Goal: Transaction & Acquisition: Download file/media

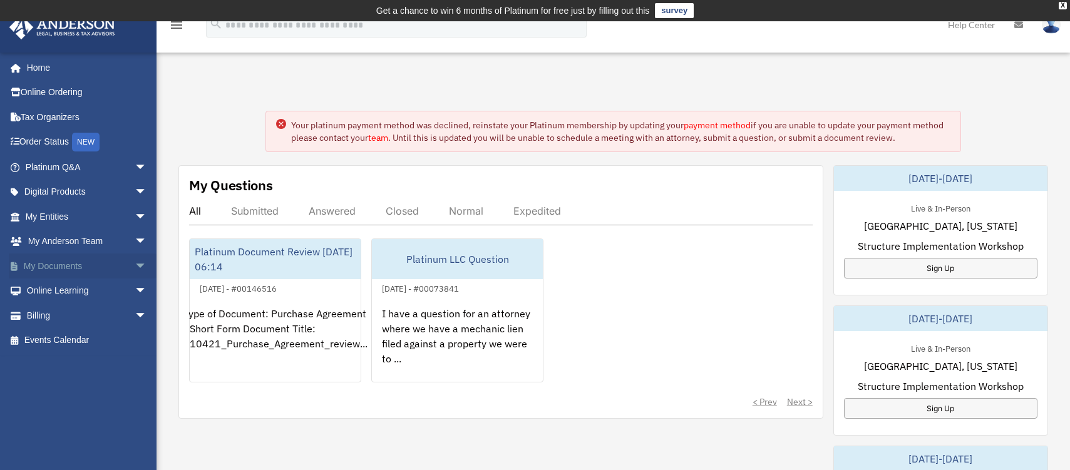
click at [61, 262] on link "My Documents arrow_drop_down" at bounding box center [87, 266] width 157 height 25
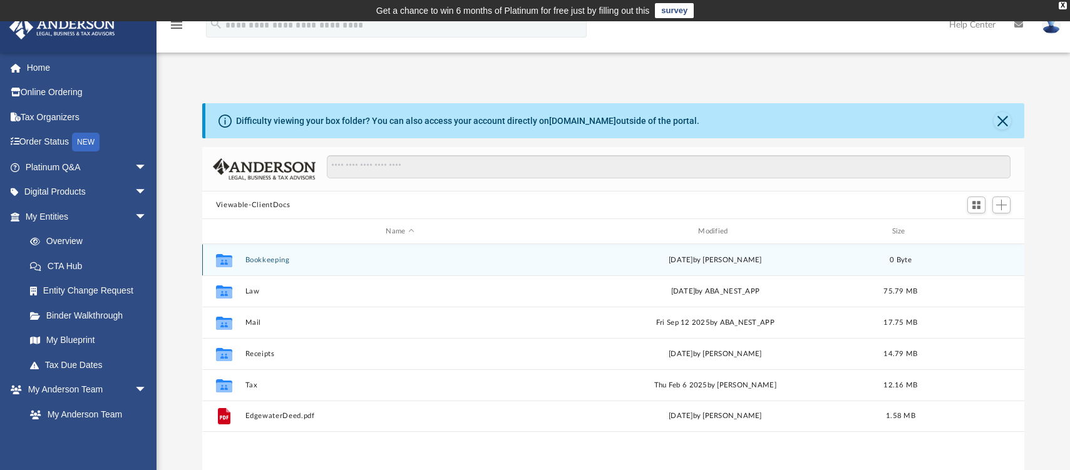
scroll to position [275, 813]
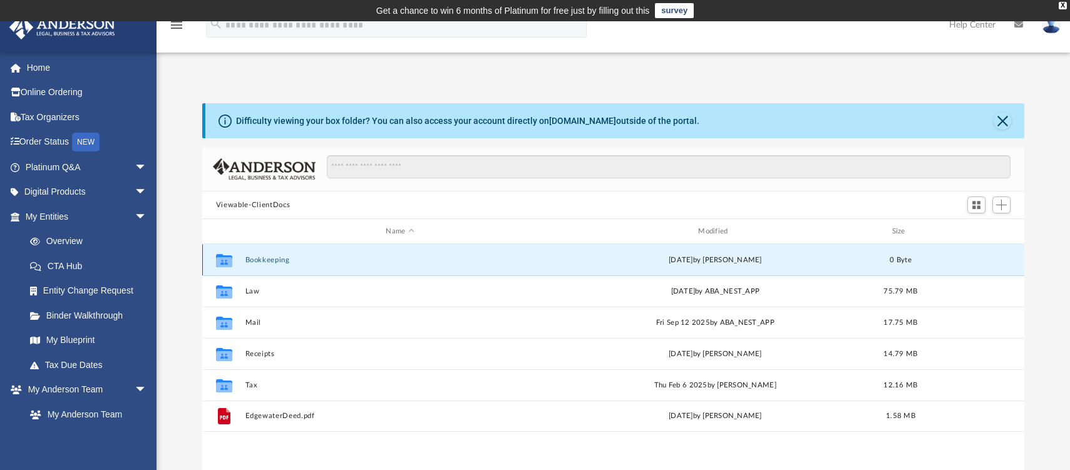
click at [261, 261] on button "Bookkeeping" at bounding box center [400, 260] width 310 height 8
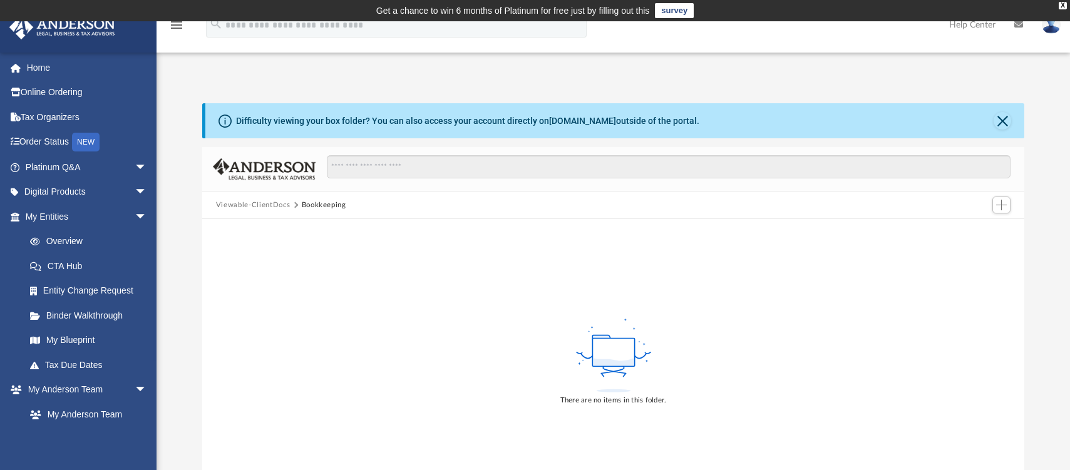
click at [264, 208] on button "Viewable-ClientDocs" at bounding box center [253, 205] width 74 height 11
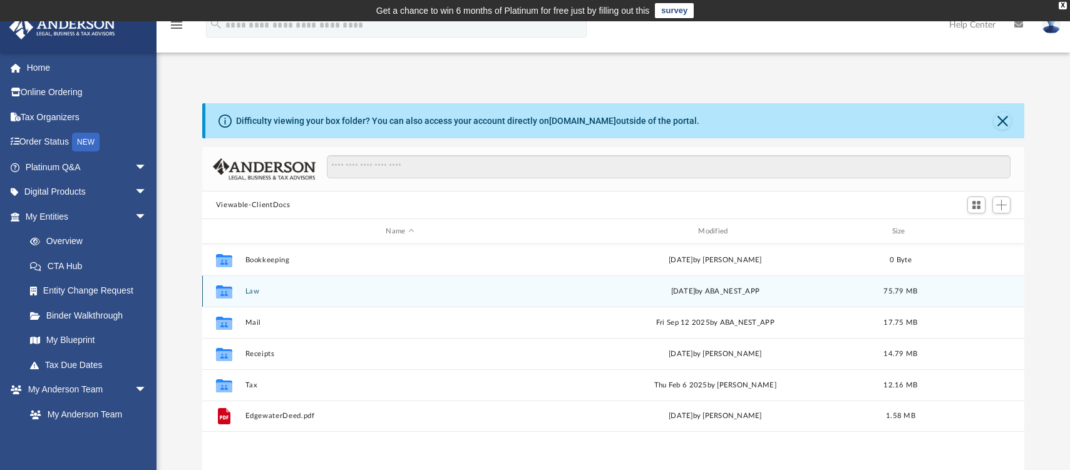
click at [251, 288] on button "Law" at bounding box center [400, 291] width 310 height 8
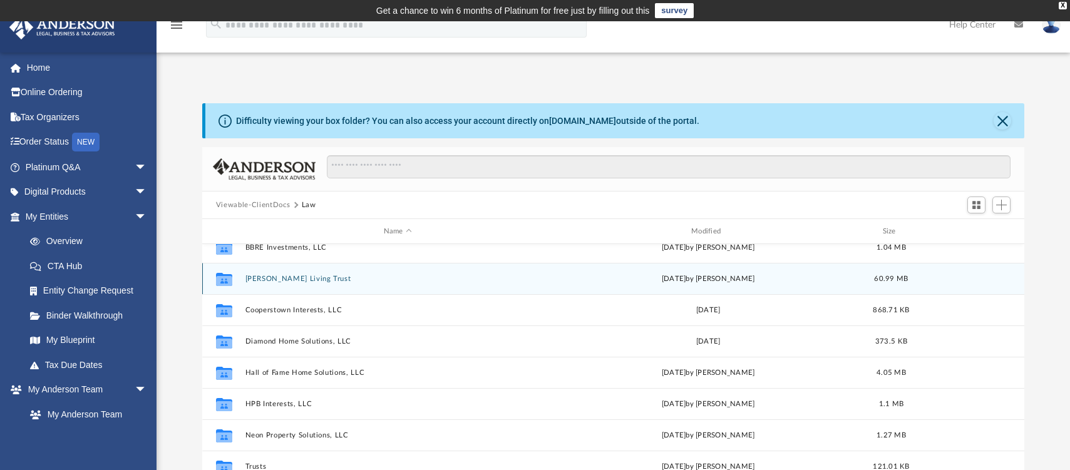
scroll to position [85, 0]
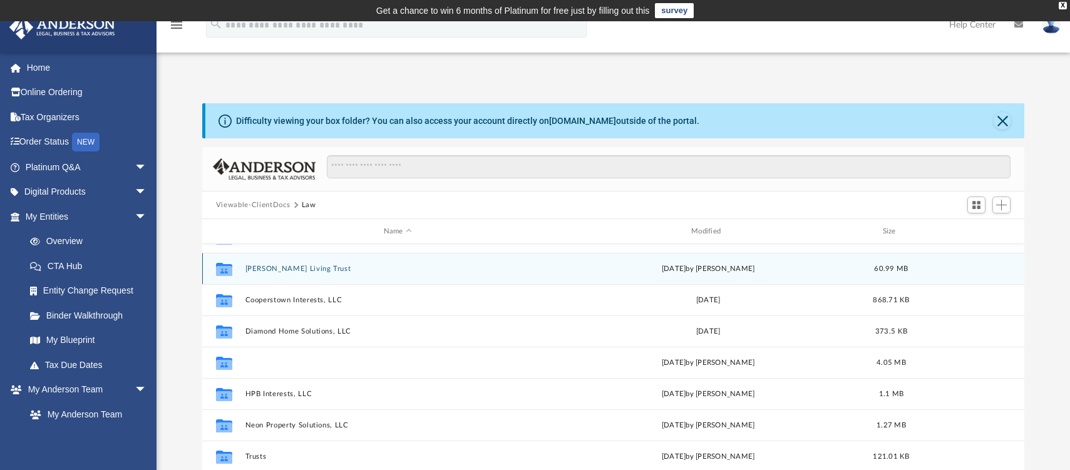
click at [292, 367] on button "Hall of Fame Home Solutions, LLC" at bounding box center [397, 363] width 305 height 8
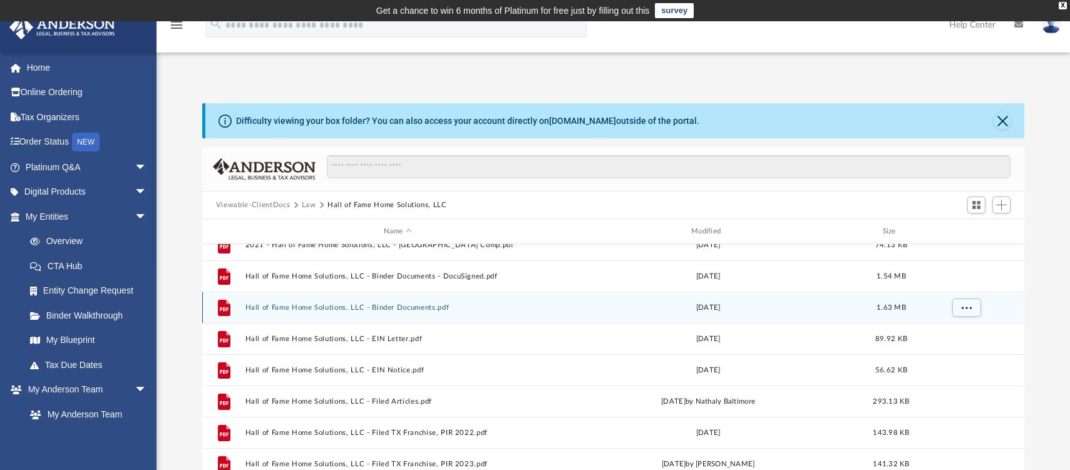
scroll to position [23, 0]
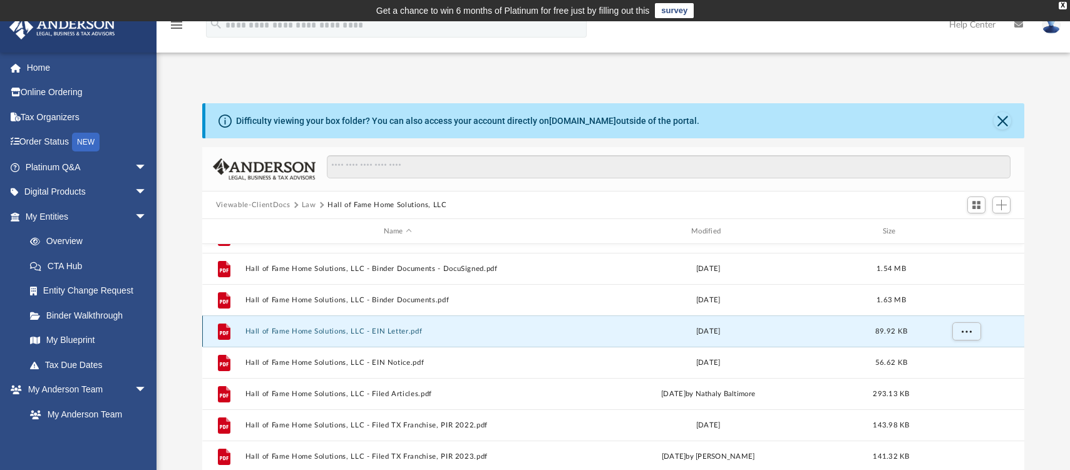
click at [311, 327] on button "Hall of Fame Home Solutions, LLC - EIN Letter.pdf" at bounding box center [397, 331] width 305 height 8
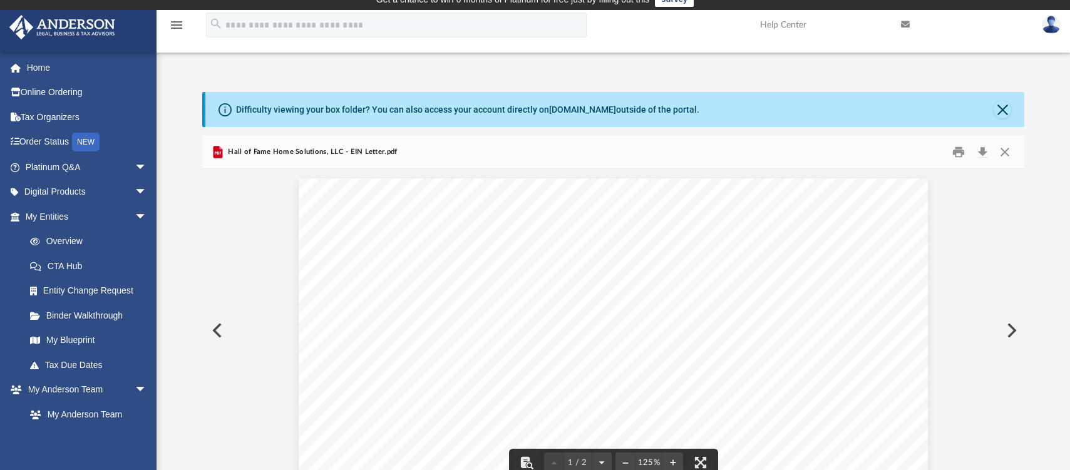
scroll to position [0, 0]
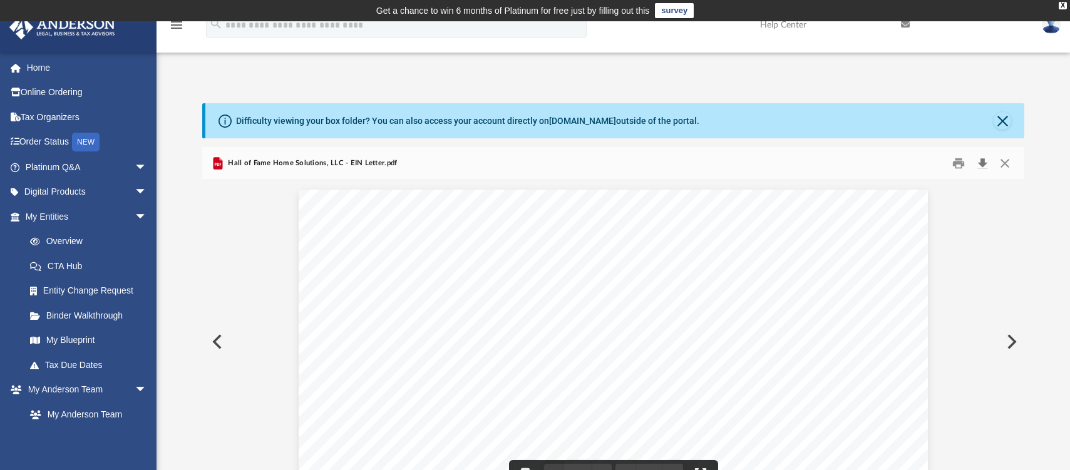
click at [981, 166] on button "Download" at bounding box center [982, 163] width 23 height 19
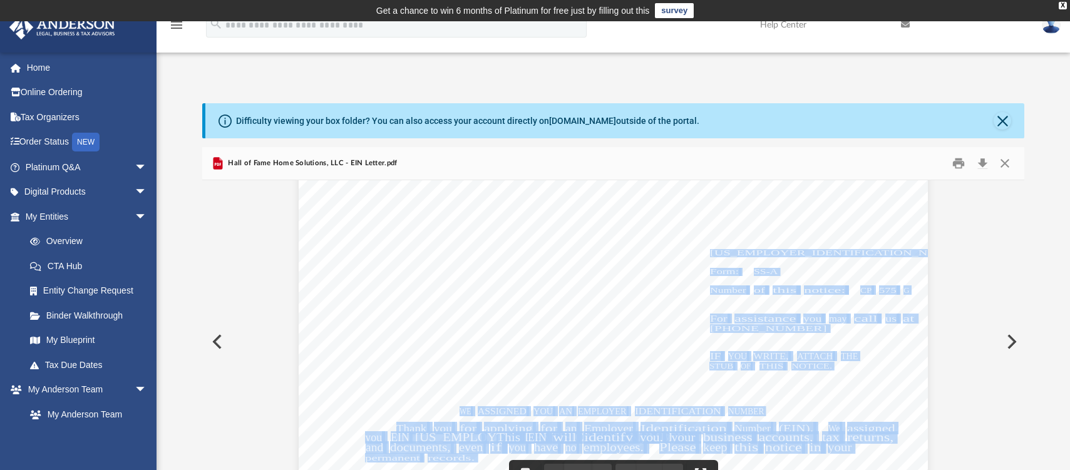
drag, startPoint x: 707, startPoint y: 252, endPoint x: 696, endPoint y: 254, distance: 10.9
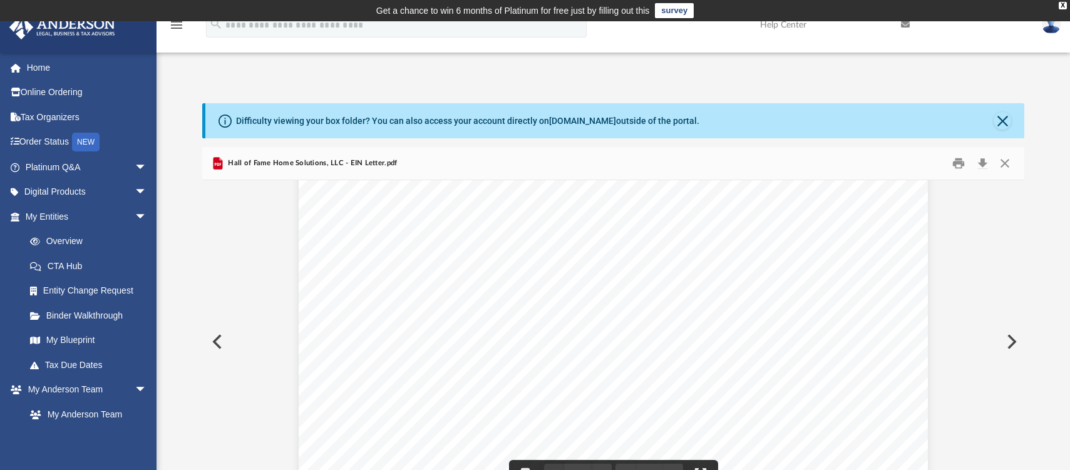
click at [759, 239] on span "Page 1" at bounding box center [760, 243] width 2 height 9
